Goal: Task Accomplishment & Management: Use online tool/utility

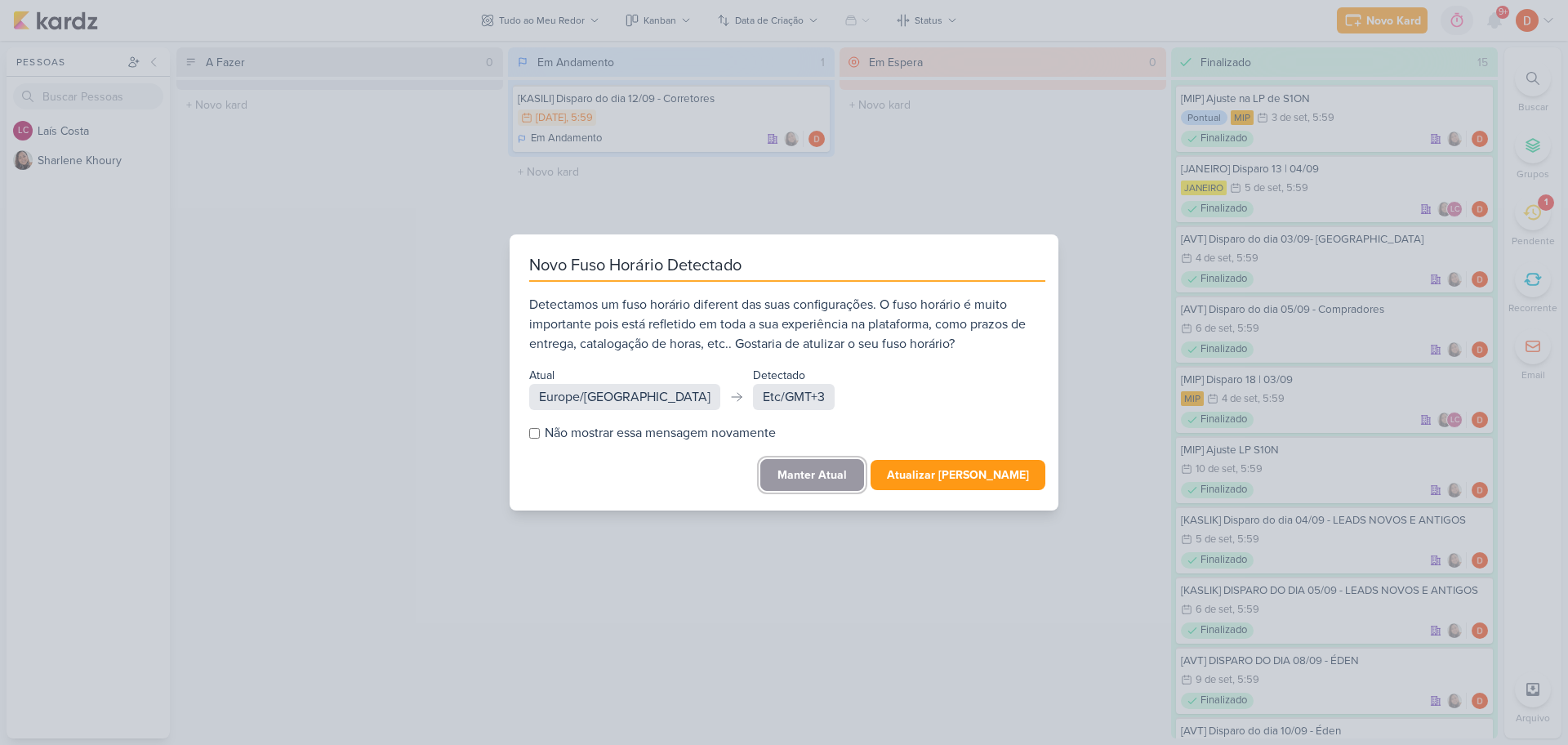
click at [849, 461] on button "Manter Atual" at bounding box center [812, 475] width 104 height 32
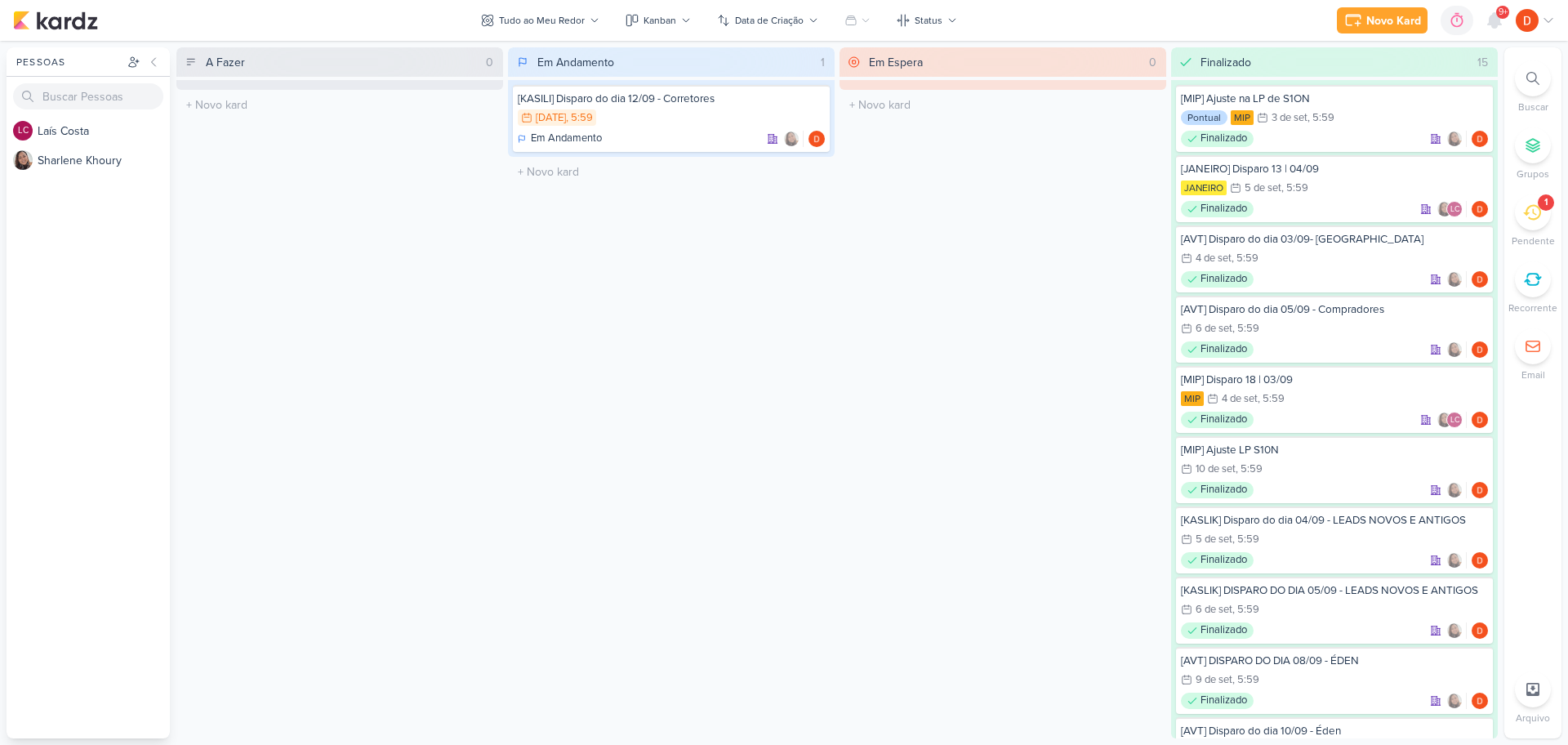
click at [1536, 220] on icon at bounding box center [1531, 212] width 18 height 18
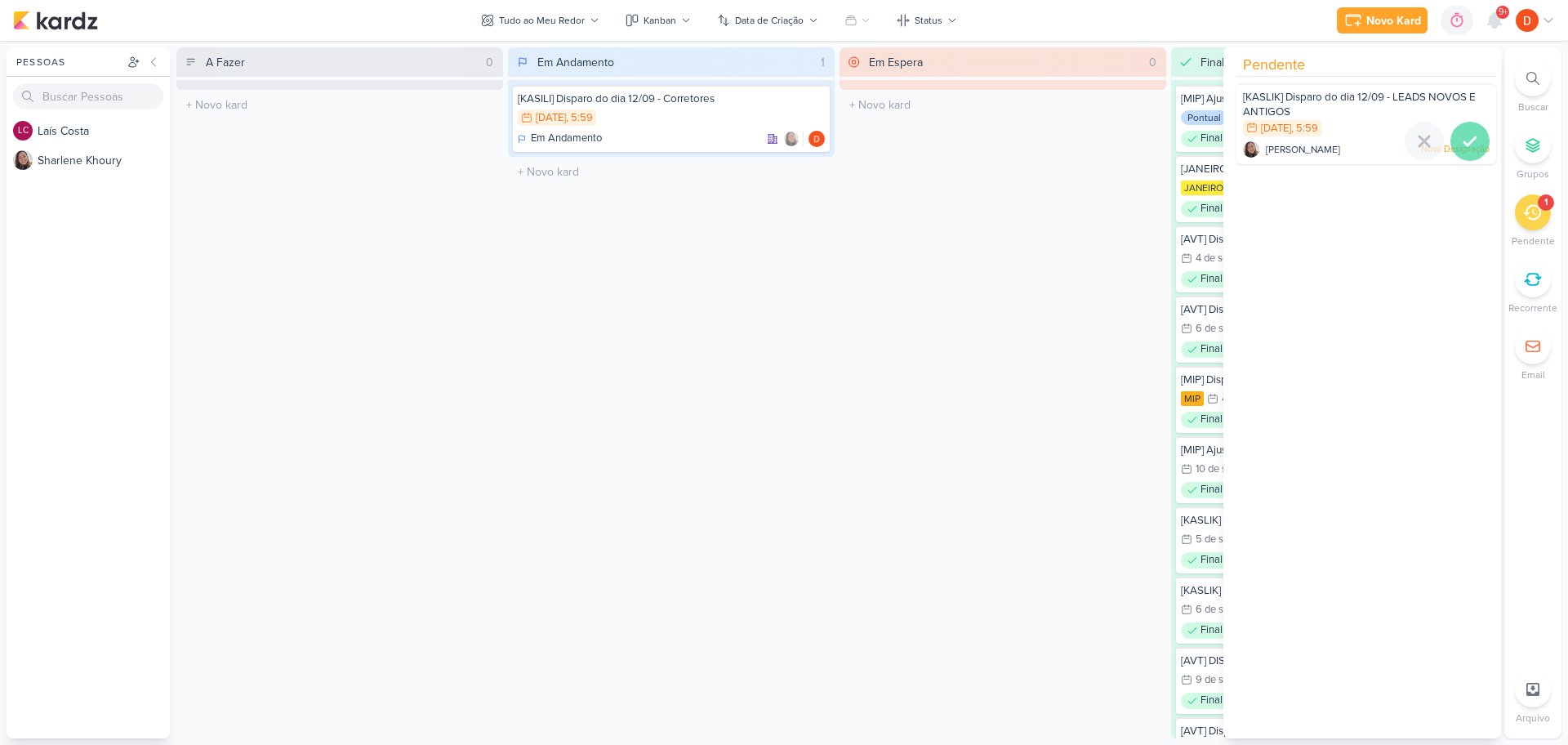
click at [1466, 143] on icon at bounding box center [1470, 141] width 20 height 20
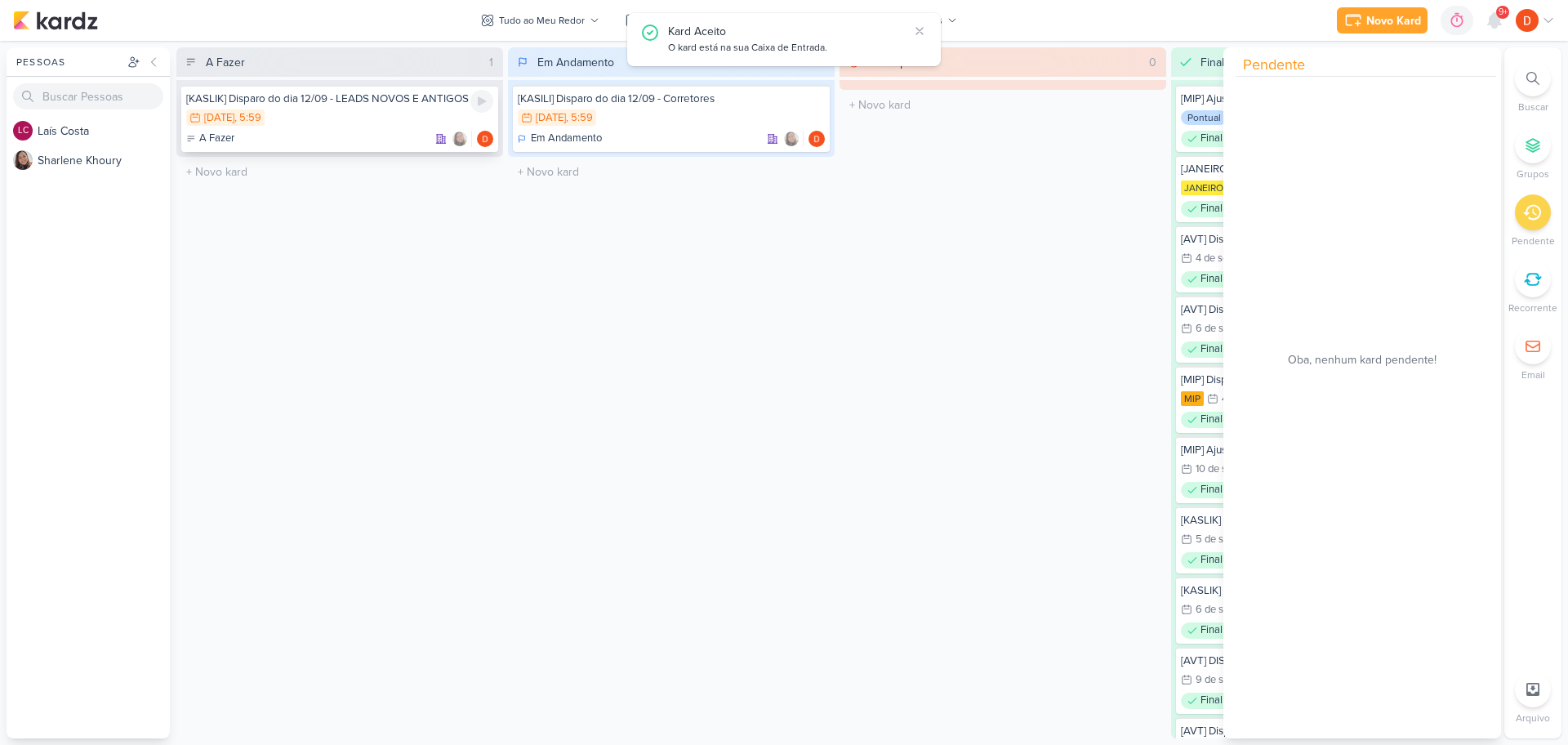
click at [356, 133] on div "A Fazer" at bounding box center [340, 139] width 307 height 16
click at [0, 0] on div at bounding box center [0, 0] width 0 height 0
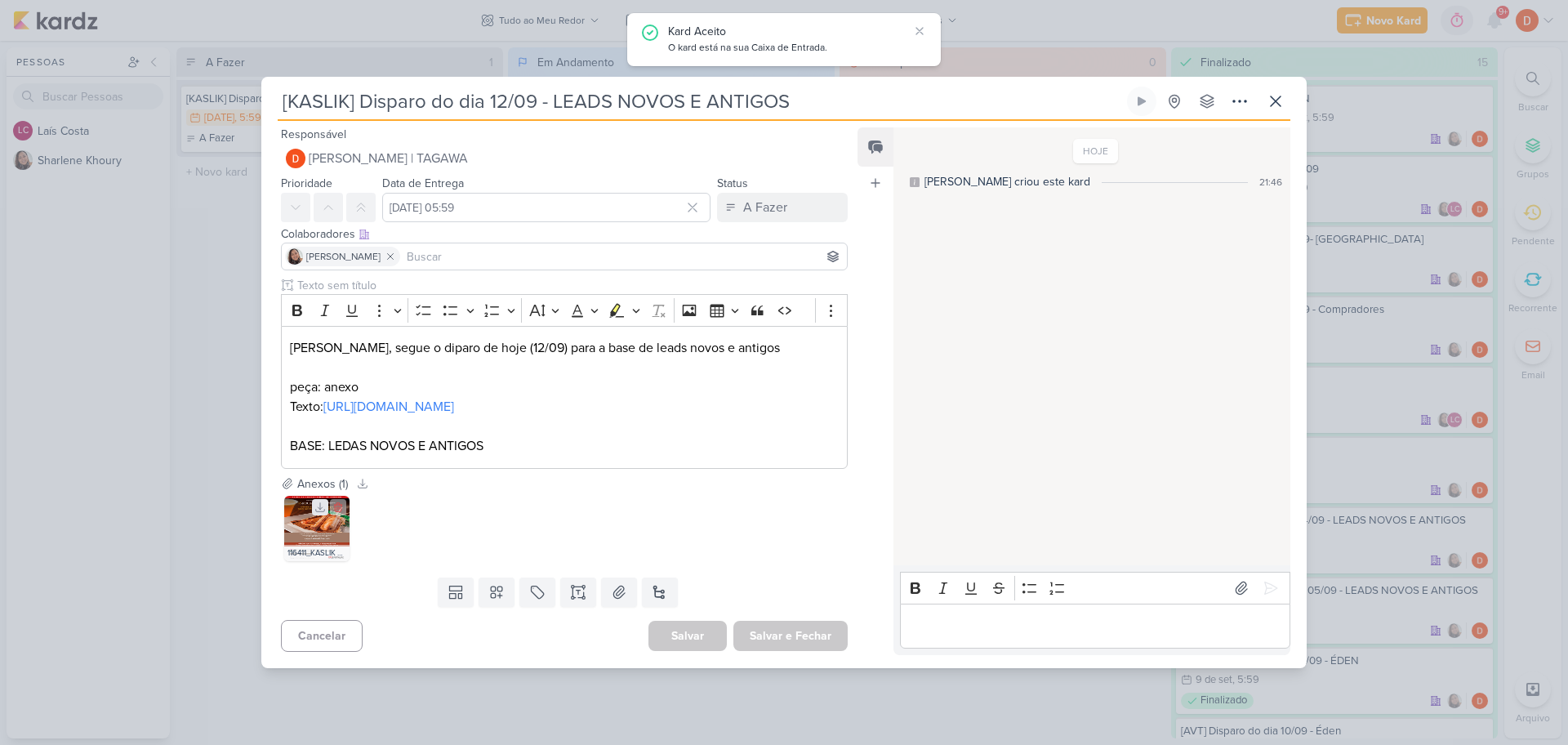
click at [318, 514] on icon at bounding box center [320, 507] width 11 height 11
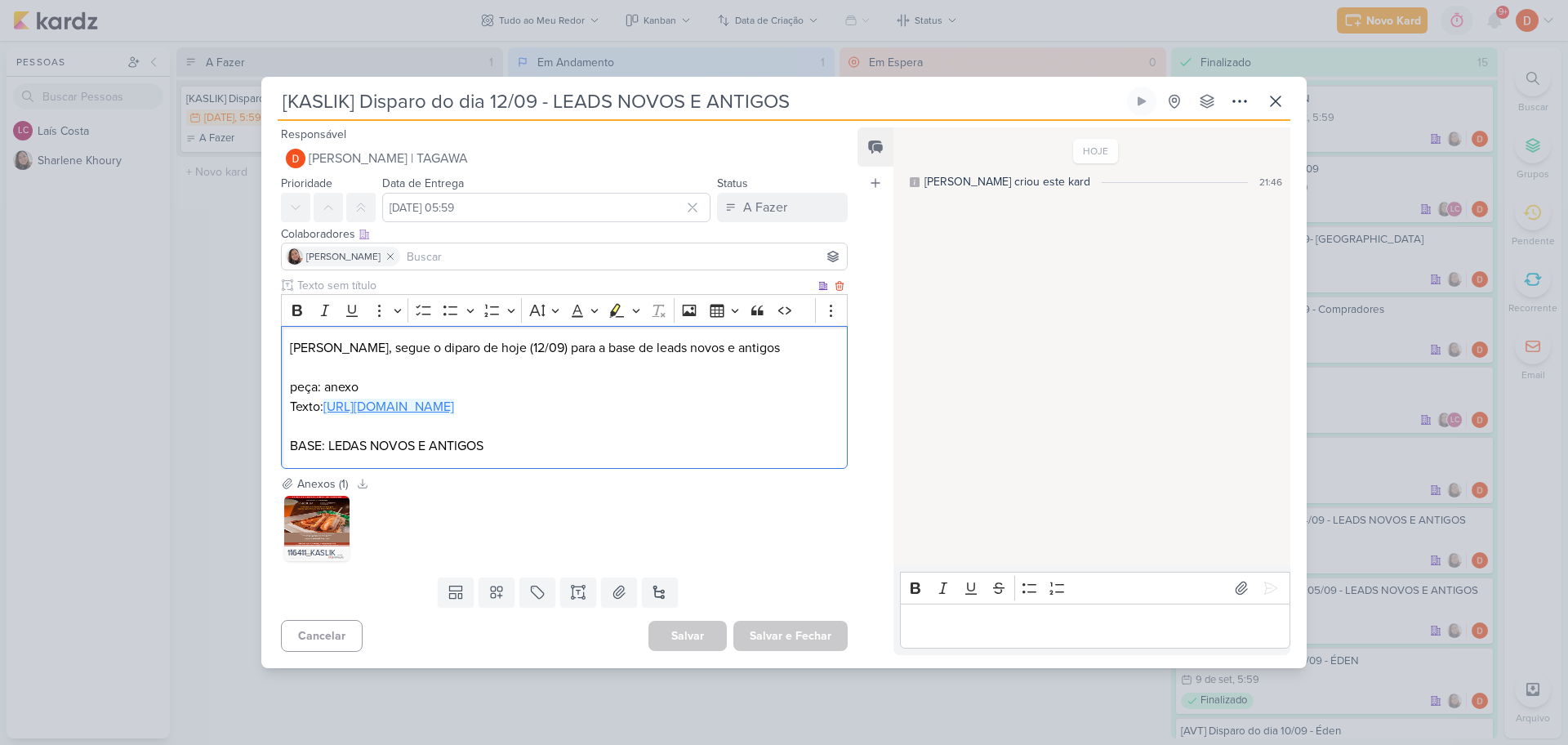
drag, startPoint x: 368, startPoint y: 425, endPoint x: 290, endPoint y: 404, distance: 80.8
click at [290, 404] on p "Texto: [URL][DOMAIN_NAME]" at bounding box center [565, 407] width 549 height 20
copy link "[URL][DOMAIN_NAME]"
